Goal: Find specific page/section: Locate a particular part of the current website

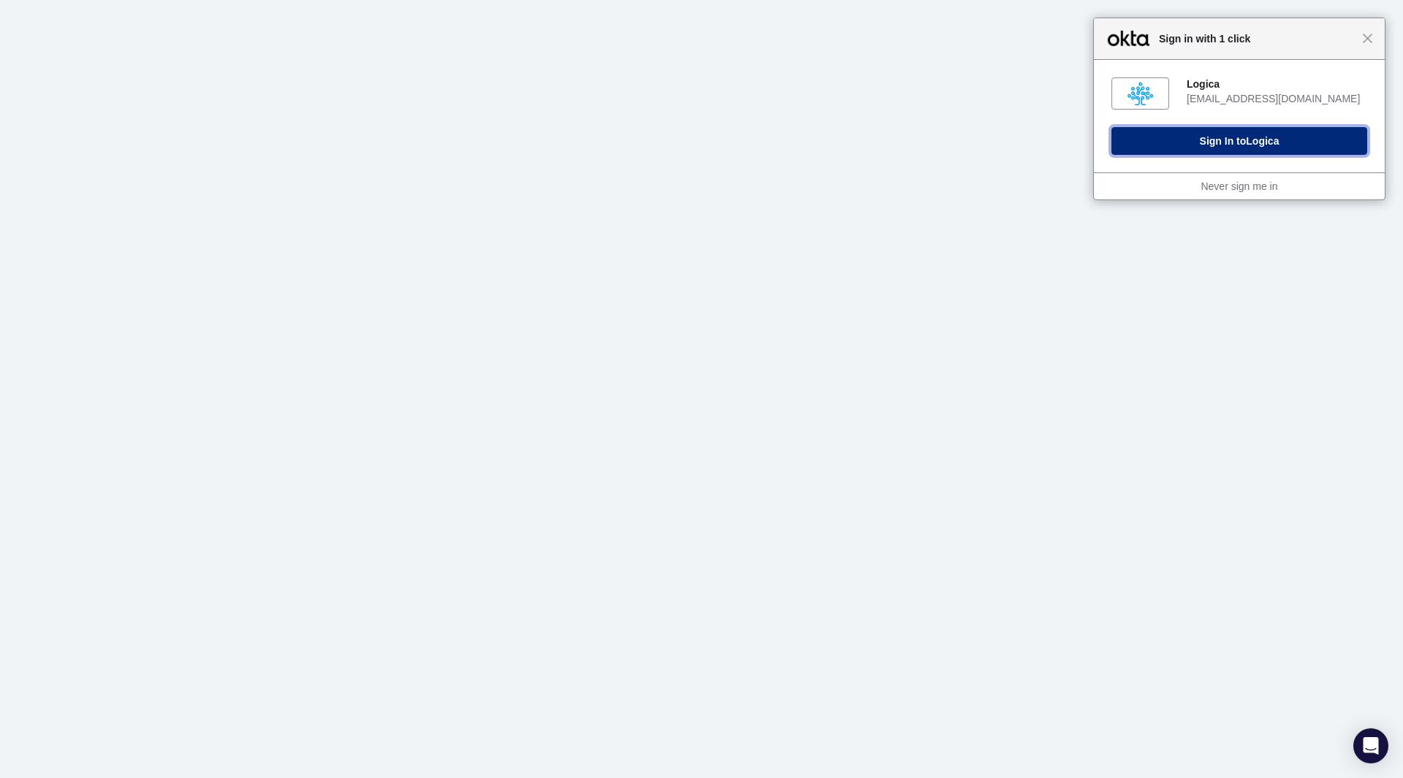
click at [1233, 137] on button "Sign In to Logica" at bounding box center [1239, 141] width 256 height 28
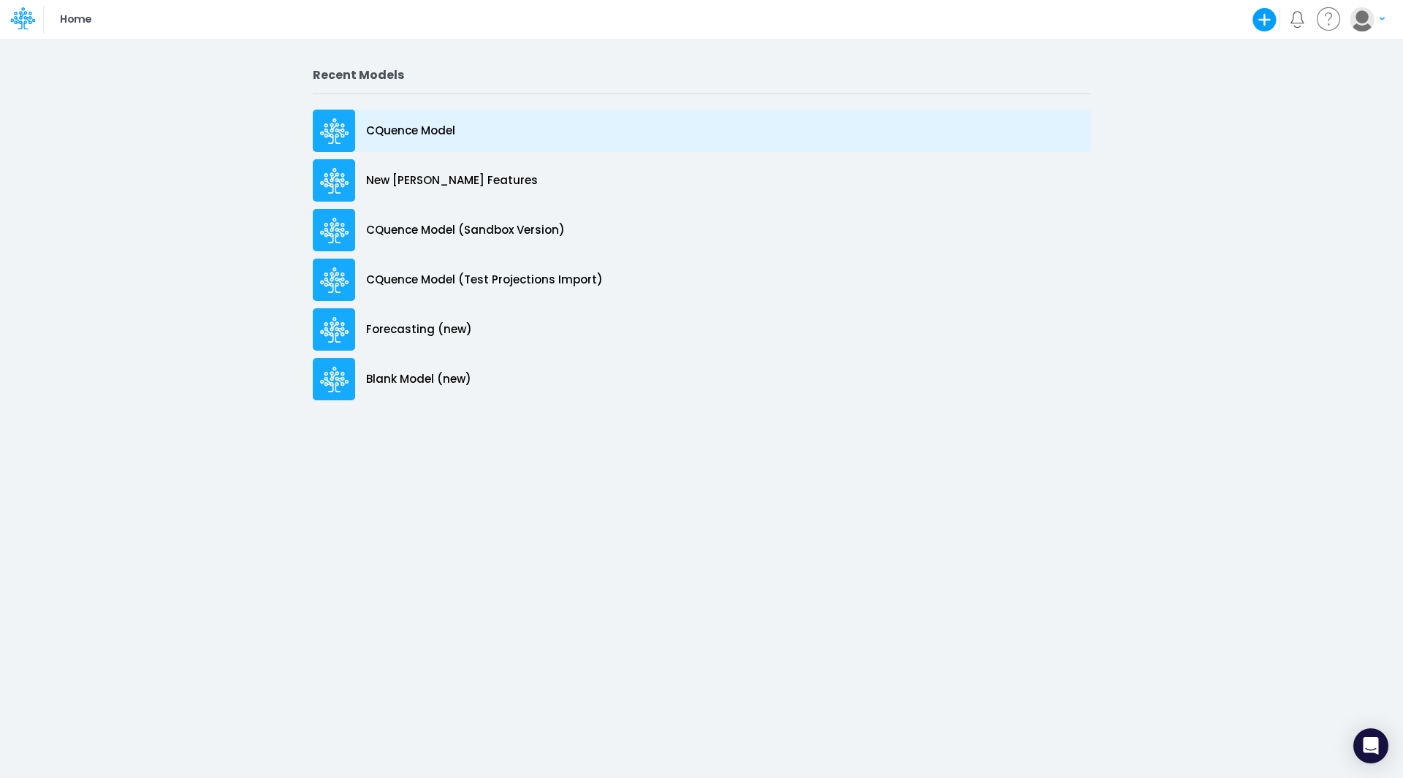
click at [382, 132] on p "CQuence Model" at bounding box center [410, 131] width 89 height 17
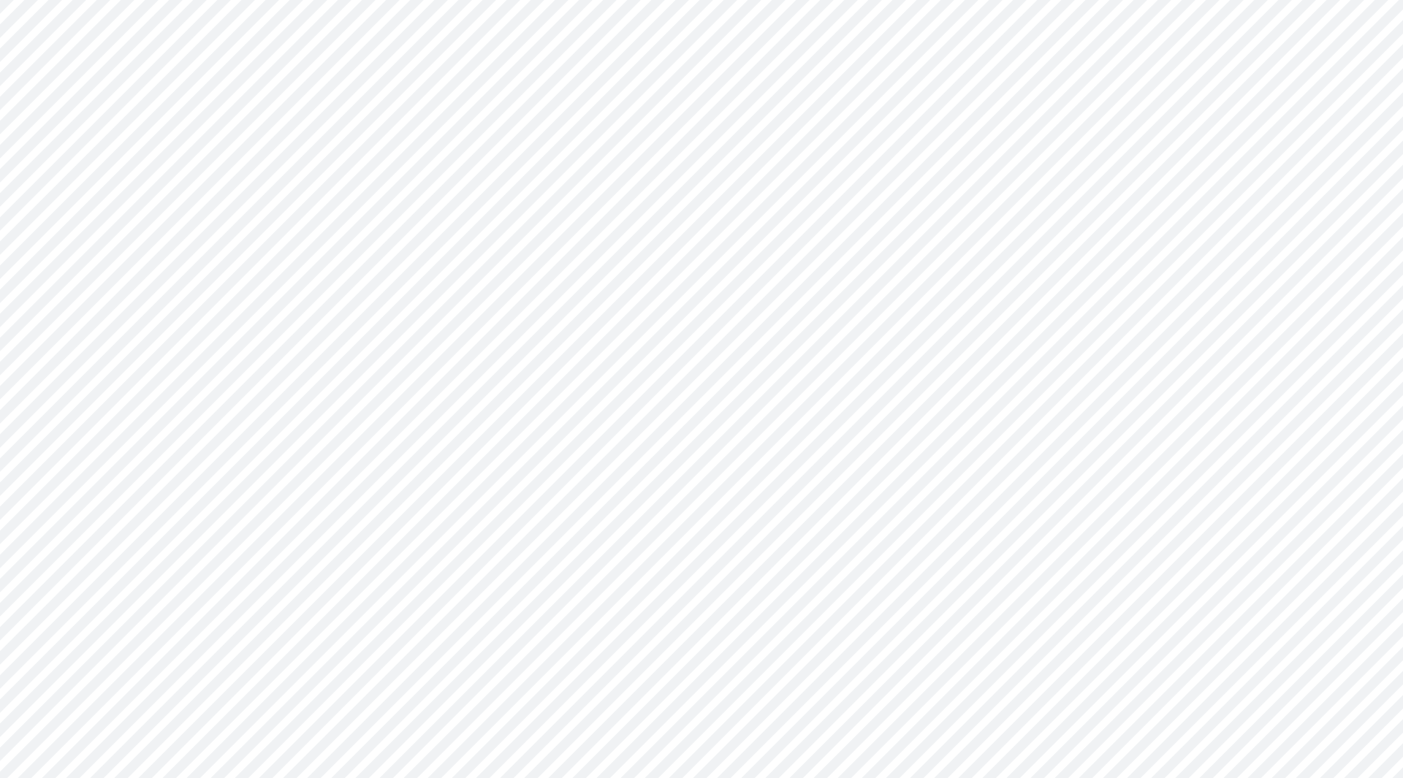
type input "Consolidated All by Month"
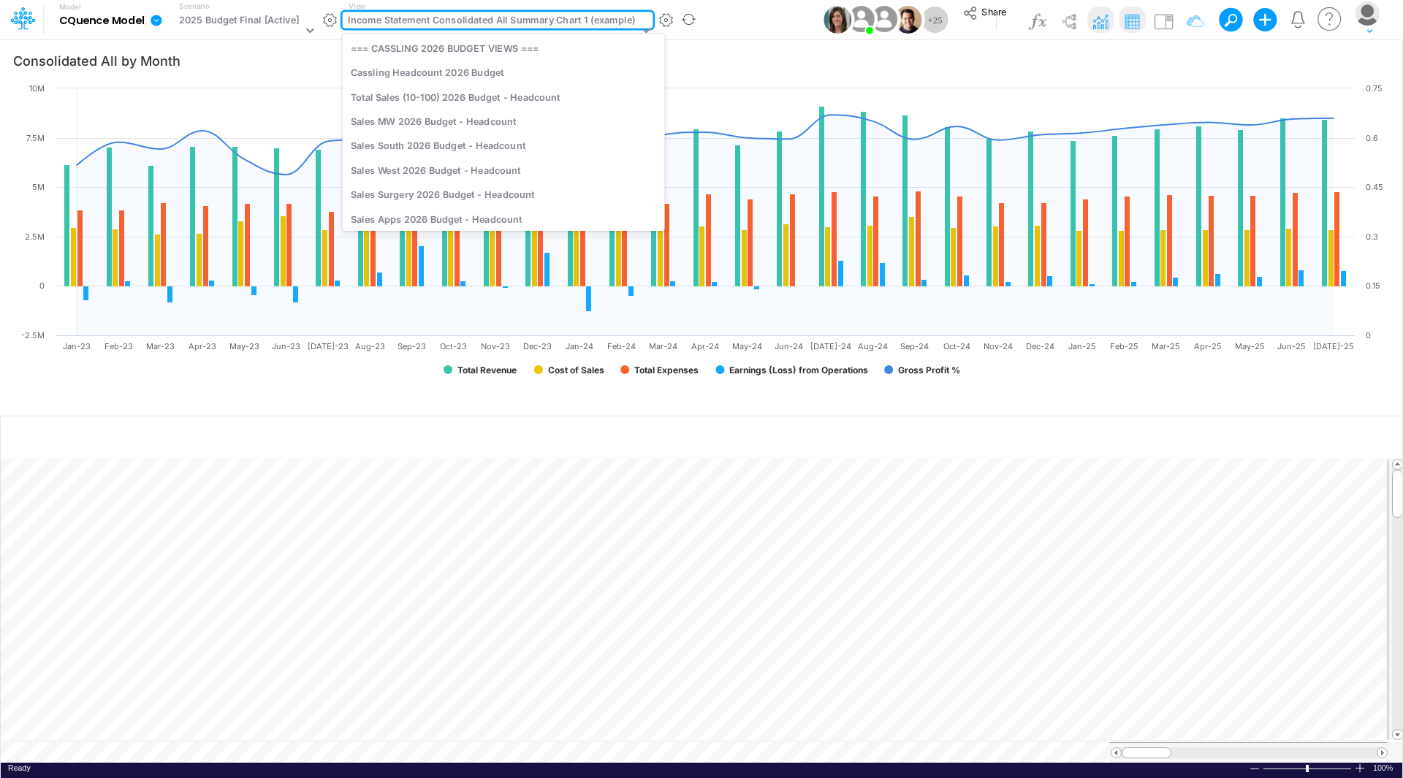
click at [551, 15] on div "Income Statement Consolidated All Summary Chart 1 (example)" at bounding box center [491, 21] width 287 height 17
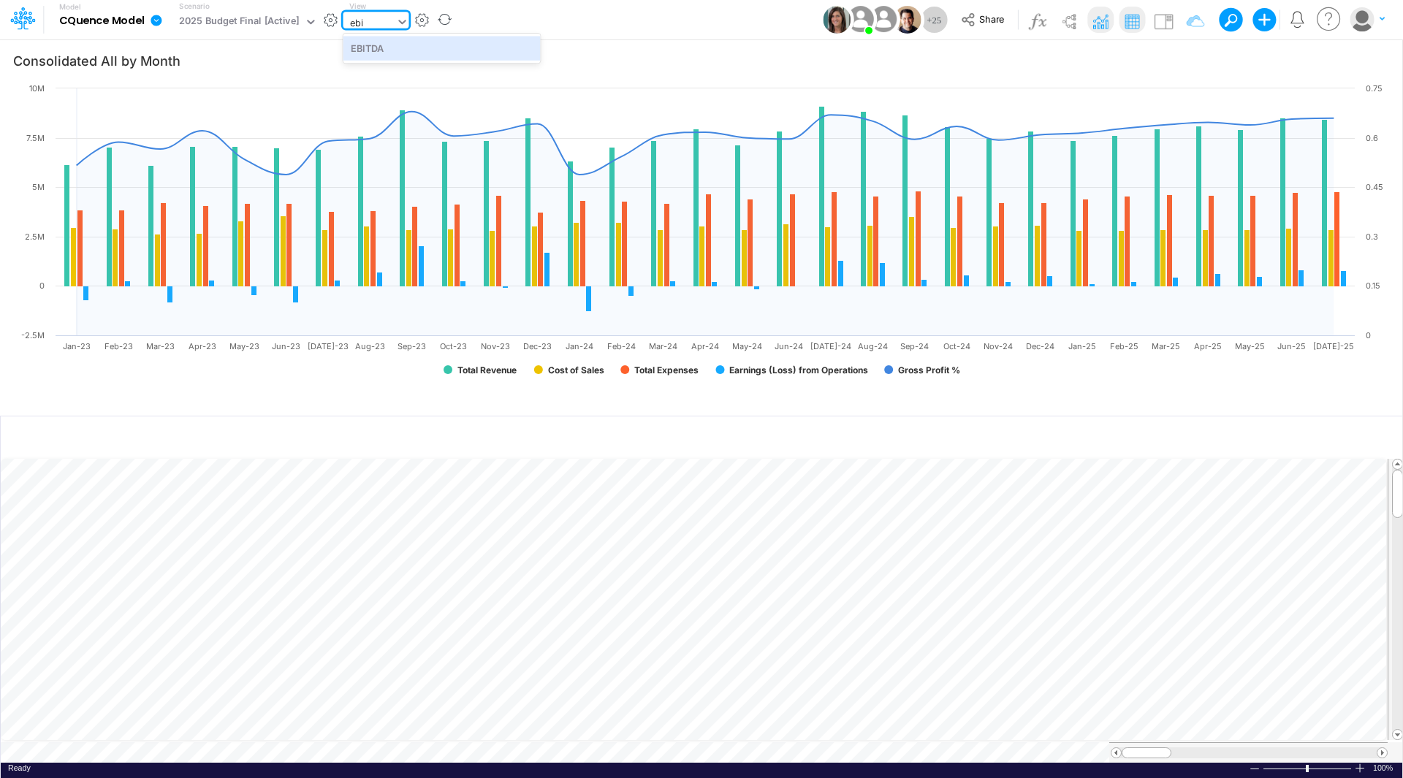
type input "ebit"
click at [405, 47] on div "EBITDA" at bounding box center [441, 48] width 197 height 24
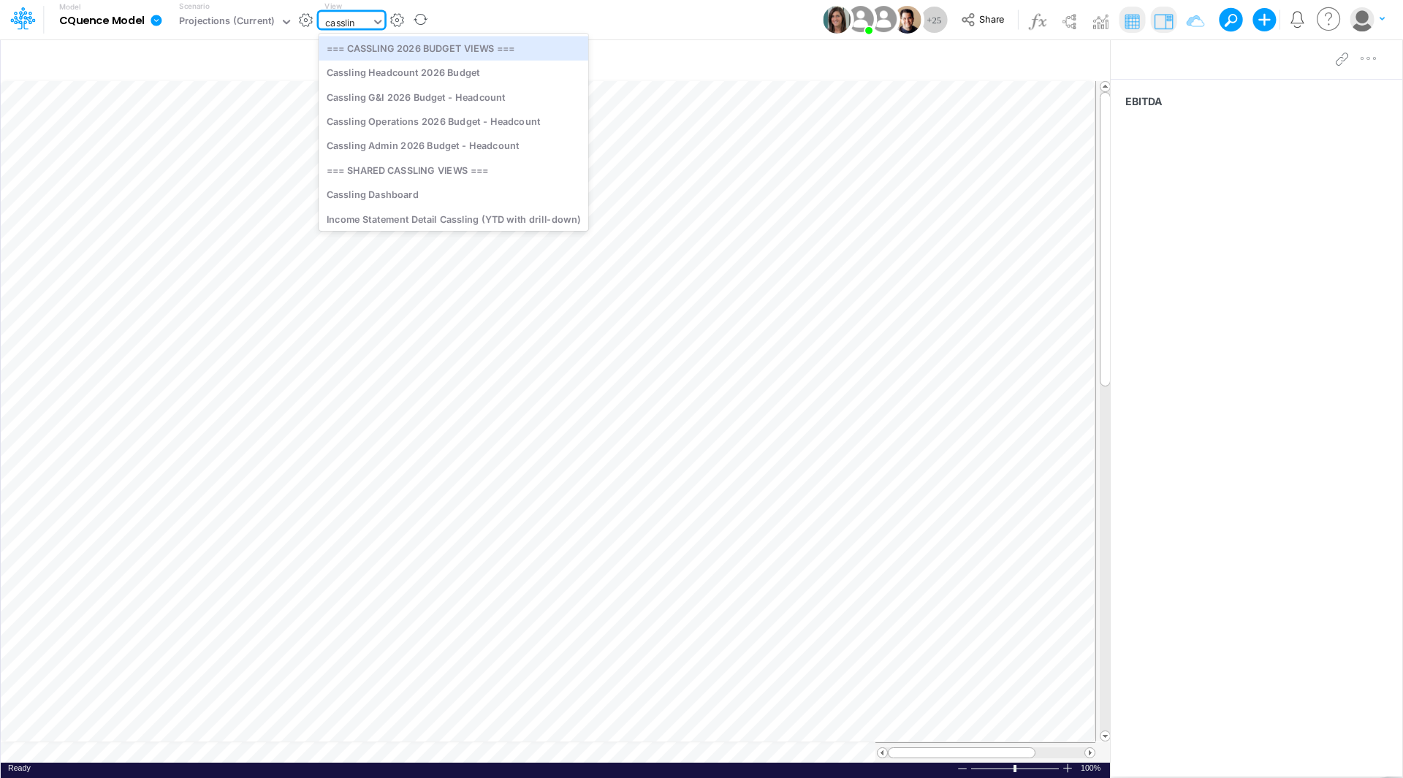
type input "cassling"
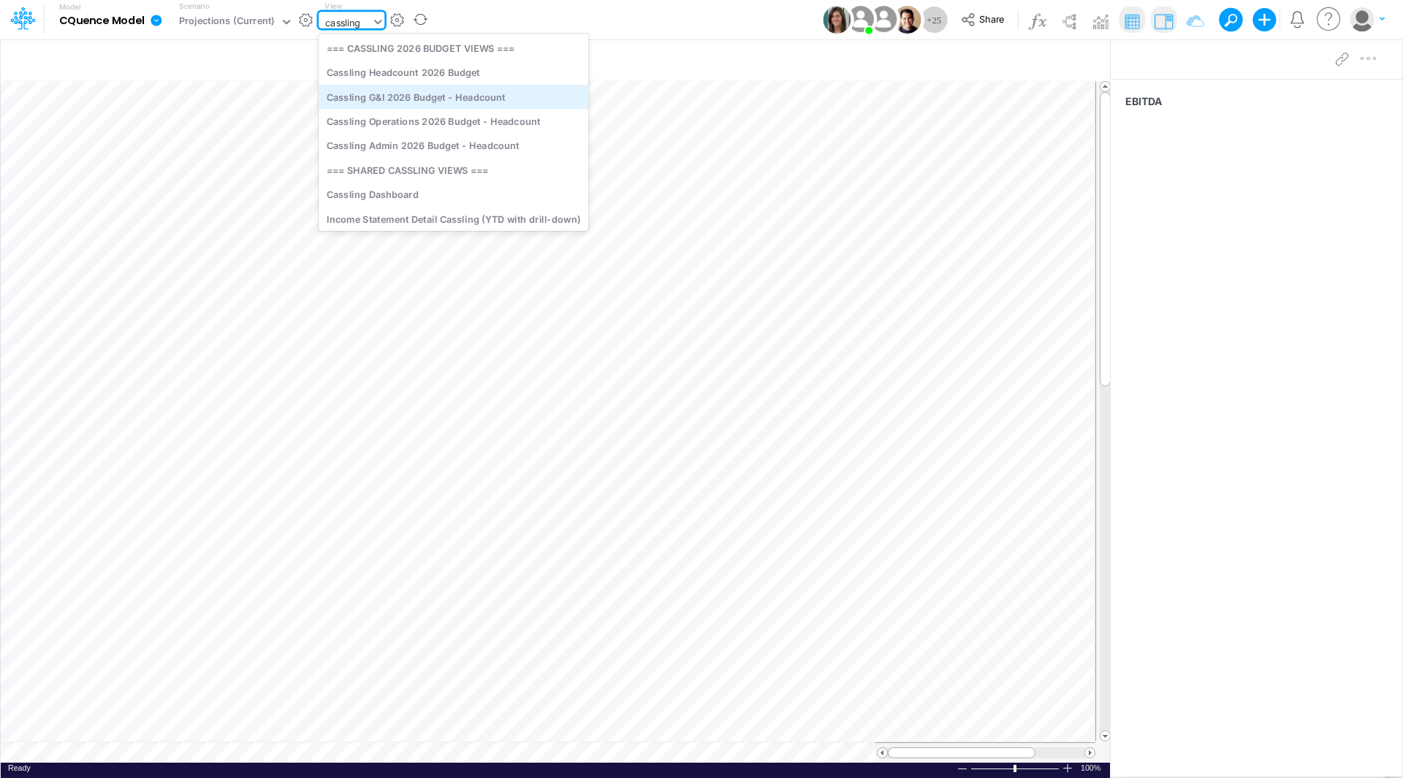
scroll to position [73, 0]
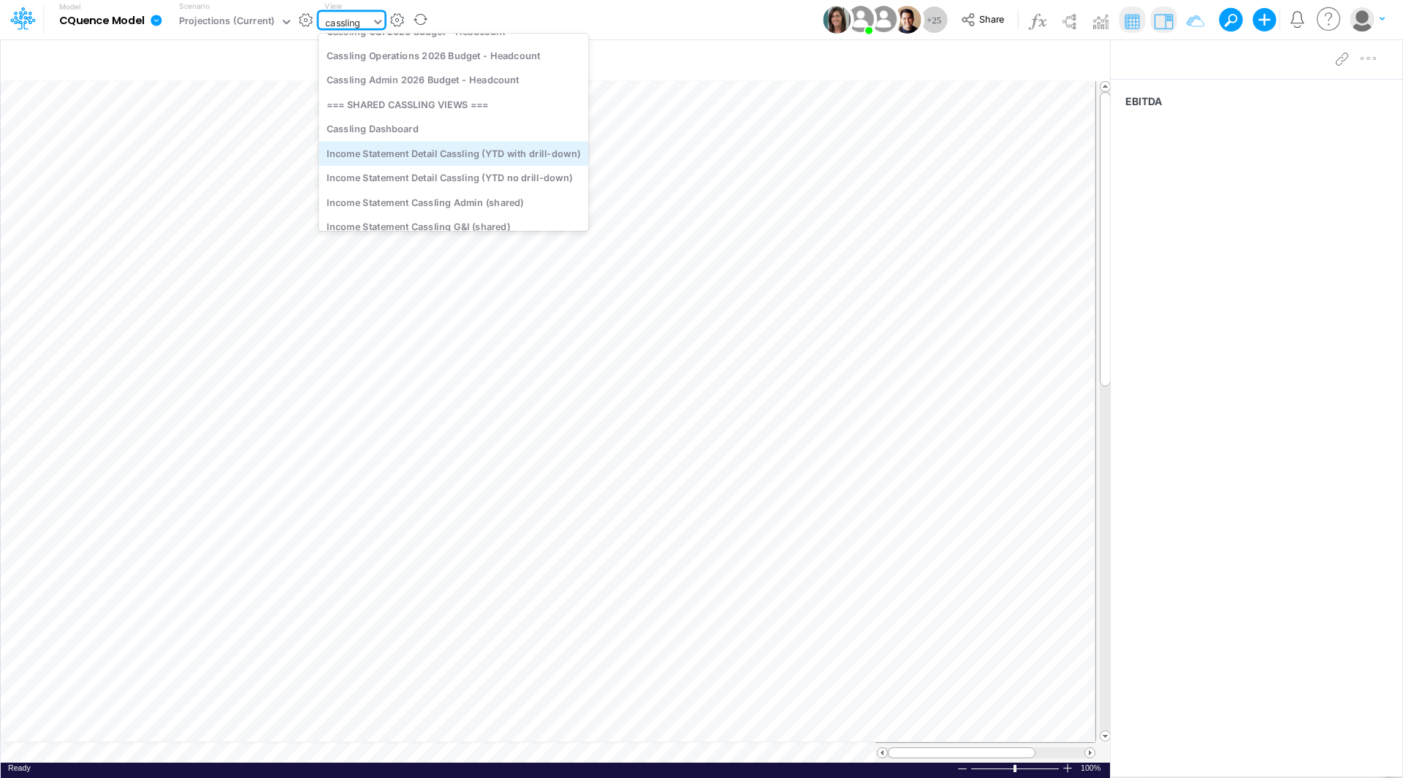
click at [411, 158] on div "Income Statement Detail Cassling (YTD with drill-down)" at bounding box center [454, 153] width 270 height 24
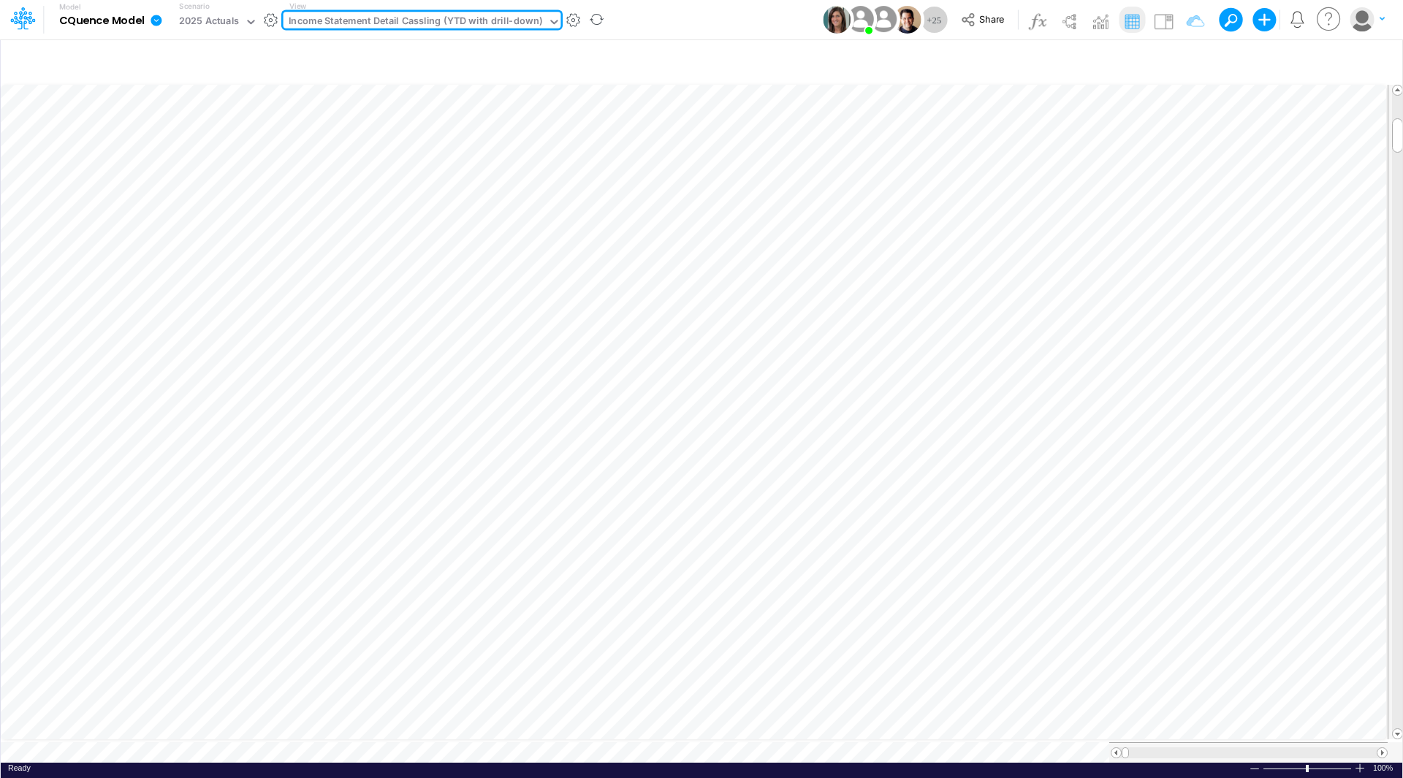
click at [1387, 750] on div at bounding box center [1395, 752] width 16 height 20
click at [1381, 748] on span at bounding box center [1381, 752] width 9 height 9
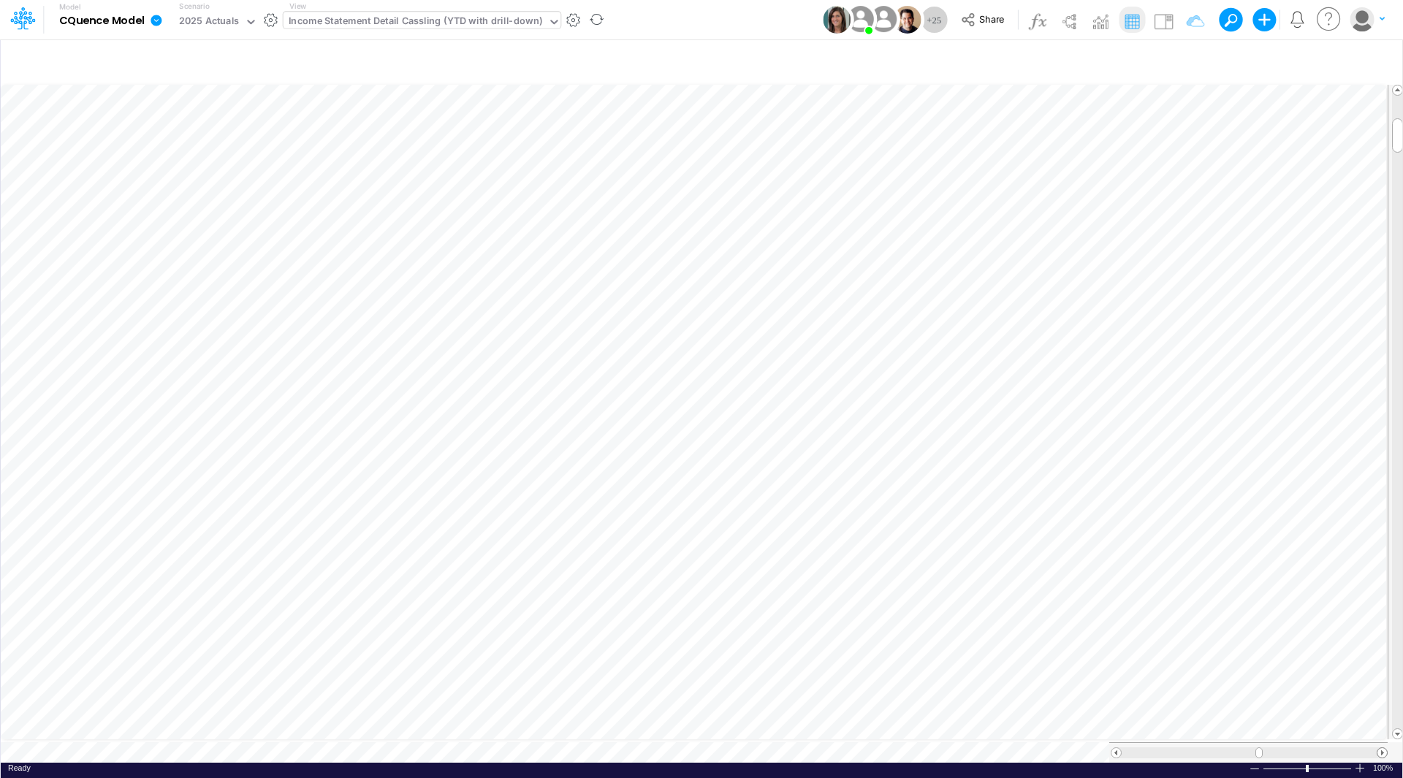
scroll to position [7, 0]
click at [1381, 748] on span at bounding box center [1381, 752] width 9 height 9
